Goal: Information Seeking & Learning: Compare options

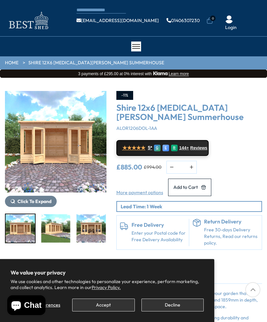
click at [169, 305] on button "Decline" at bounding box center [172, 304] width 62 height 13
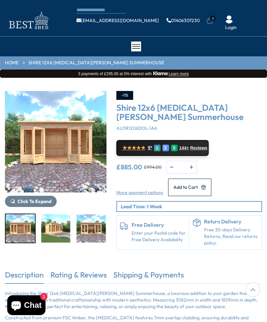
click at [58, 158] on img "1 / 9" at bounding box center [55, 141] width 101 height 101
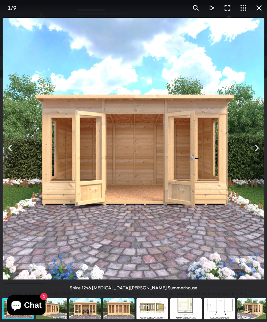
click at [250, 152] on button "You can close this modal content with the ESC key" at bounding box center [256, 148] width 16 height 16
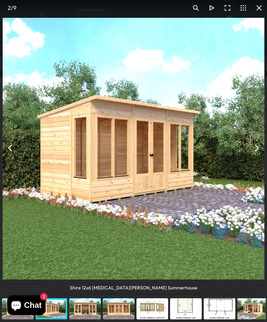
click at [253, 154] on button "You can close this modal content with the ESC key" at bounding box center [256, 148] width 16 height 16
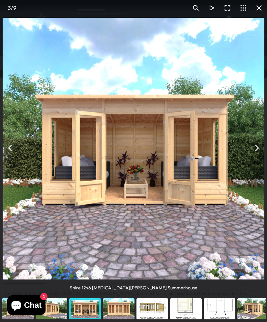
click at [254, 153] on button "You can close this modal content with the ESC key" at bounding box center [256, 148] width 16 height 16
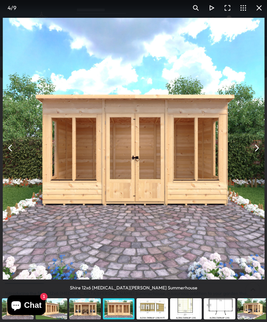
click at [251, 149] on button "You can close this modal content with the ESC key" at bounding box center [256, 148] width 16 height 16
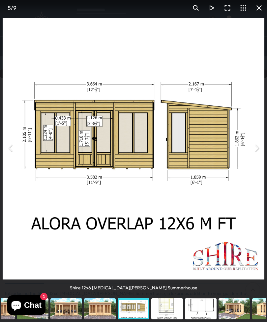
click at [257, 11] on button "You can close this modal content with the ESC key" at bounding box center [259, 8] width 16 height 16
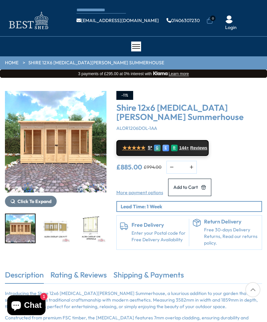
click at [135, 47] on div at bounding box center [136, 47] width 10 height 10
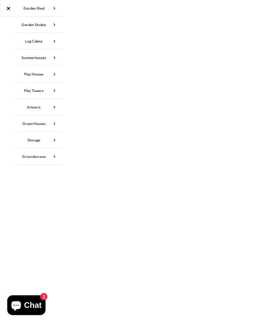
click at [56, 59] on icon at bounding box center [54, 57] width 16 height 16
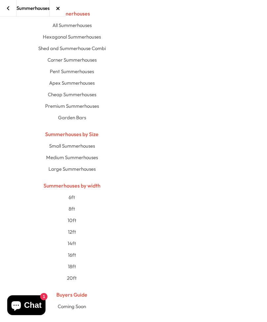
scroll to position [14, 0]
click at [72, 235] on link "12ft" at bounding box center [71, 232] width 327 height 12
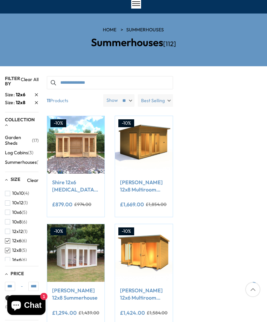
scroll to position [43, 0]
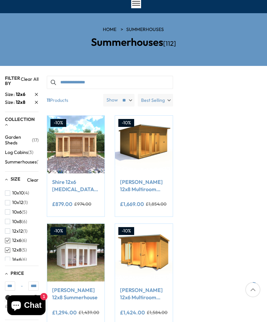
click at [36, 94] on icon at bounding box center [36, 94] width 3 height 3
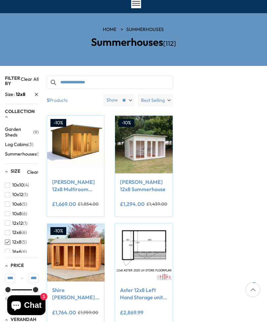
click at [38, 94] on icon at bounding box center [37, 95] width 4 height 4
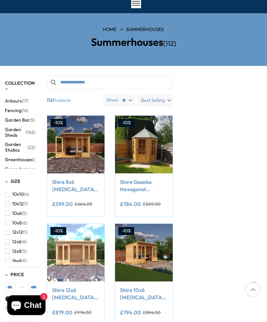
click at [7, 203] on span "button" at bounding box center [7, 203] width 5 height 5
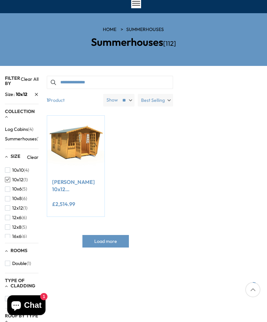
click at [19, 128] on span "Log Cabins" at bounding box center [16, 129] width 23 height 6
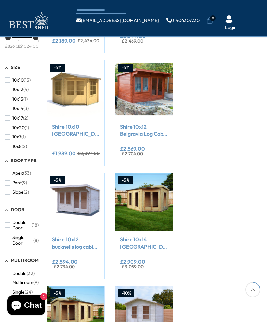
scroll to position [167, 0]
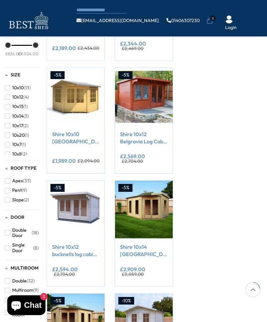
click at [142, 141] on link "Shire 10x12 Belgravia Log Cabin 28mm Cladding" at bounding box center [143, 137] width 47 height 15
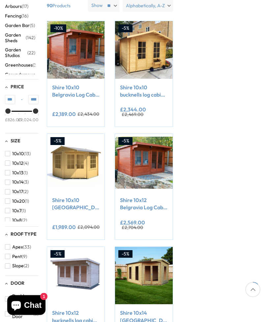
scroll to position [56, 0]
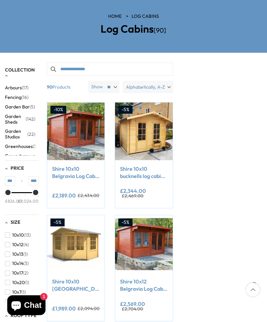
click at [10, 254] on span "button" at bounding box center [7, 253] width 5 height 5
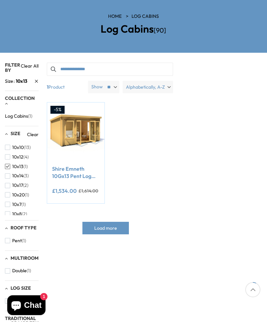
click at [70, 178] on link "Shire Emneth 10Gx13 Pent Log Cabin 19mm interlock Cladding" at bounding box center [75, 172] width 47 height 15
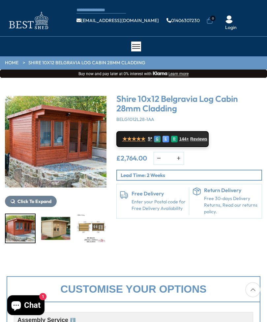
click at [75, 156] on img "1 / 7" at bounding box center [55, 141] width 101 height 101
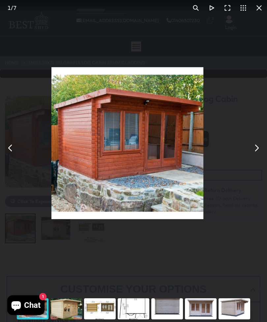
click at [254, 151] on button "You can close this modal content with the ESC key" at bounding box center [256, 148] width 16 height 16
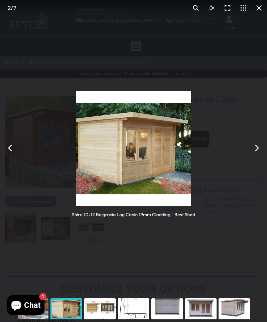
click at [256, 148] on button "You can close this modal content with the ESC key" at bounding box center [256, 148] width 16 height 16
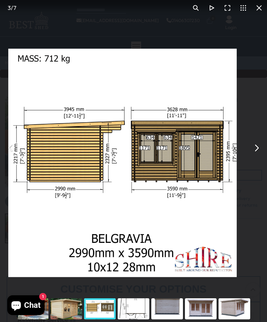
click at [256, 153] on button "You can close this modal content with the ESC key" at bounding box center [256, 148] width 16 height 16
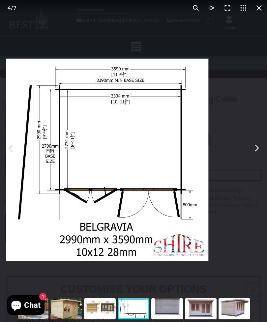
click at [257, 151] on button "You can close this modal content with the ESC key" at bounding box center [256, 148] width 16 height 16
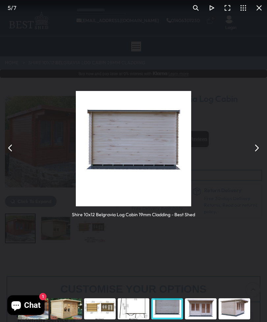
click at [257, 151] on button "You can close this modal content with the ESC key" at bounding box center [256, 148] width 16 height 16
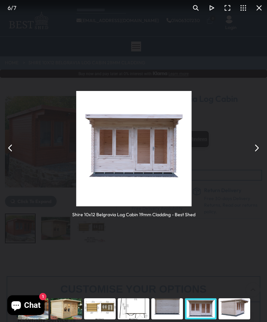
click at [260, 150] on button "You can close this modal content with the ESC key" at bounding box center [256, 148] width 16 height 16
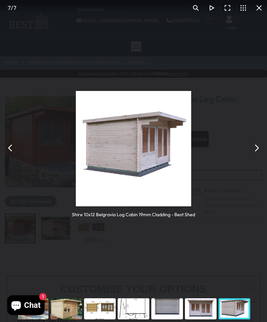
click at [261, 147] on button "You can close this modal content with the ESC key" at bounding box center [256, 148] width 16 height 16
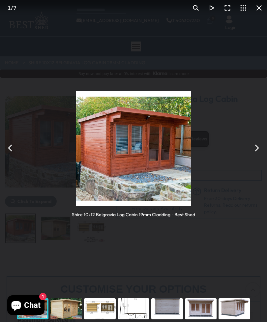
click at [257, 150] on button "You can close this modal content with the ESC key" at bounding box center [256, 148] width 16 height 16
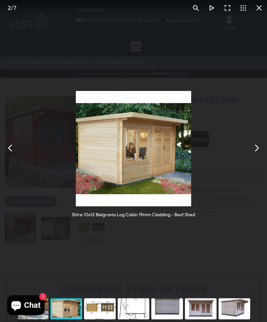
click at [257, 151] on button "You can close this modal content with the ESC key" at bounding box center [256, 148] width 16 height 16
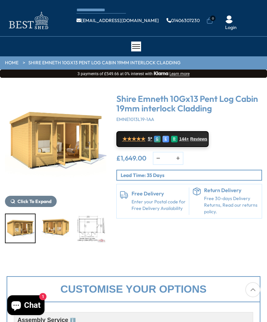
click at [66, 151] on img "1 / 15" at bounding box center [55, 141] width 101 height 101
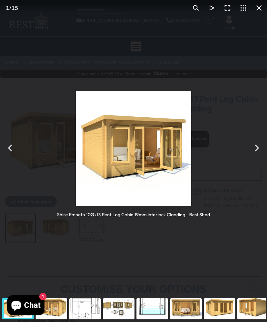
click at [256, 146] on button "You can close this modal content with the ESC key" at bounding box center [256, 148] width 16 height 16
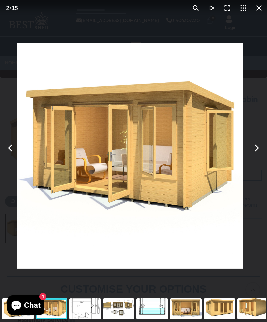
click at [257, 147] on button "You can close this modal content with the ESC key" at bounding box center [256, 148] width 16 height 16
